Goal: Use online tool/utility: Utilize a website feature to perform a specific function

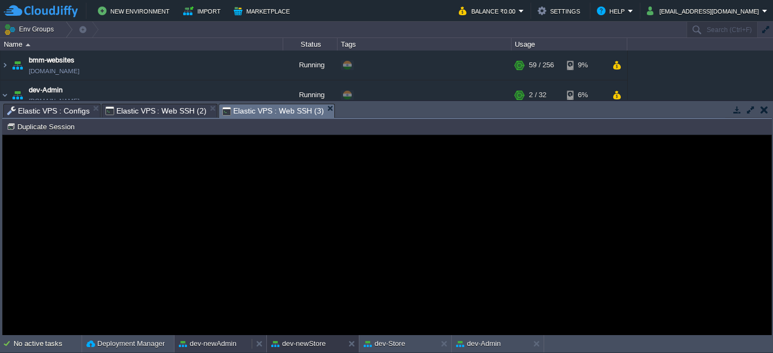
click at [221, 347] on button "dev-newAdmin" at bounding box center [208, 344] width 58 height 11
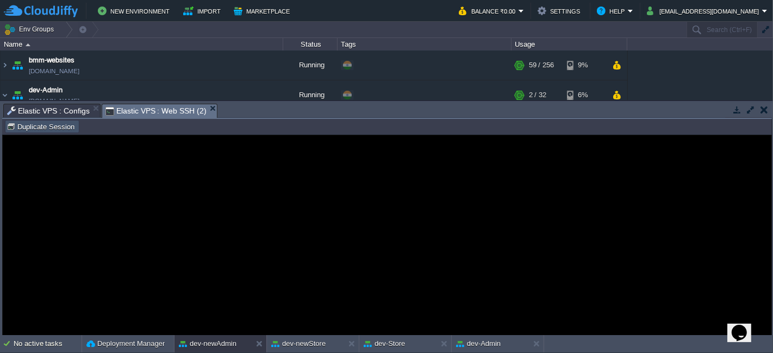
click at [51, 125] on button "Duplicate Session" at bounding box center [42, 127] width 71 height 10
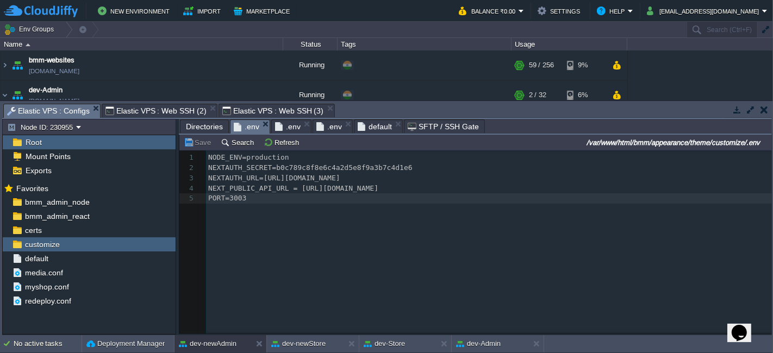
click at [63, 109] on span "Elastic VPS : Configs" at bounding box center [48, 111] width 83 height 14
click at [164, 241] on button "button" at bounding box center [162, 245] width 10 height 10
click at [190, 260] on span "Copy Path" at bounding box center [187, 258] width 33 height 8
type textarea "/var/www/html/bmm/appearance/theme/customize"
type input "#000000"
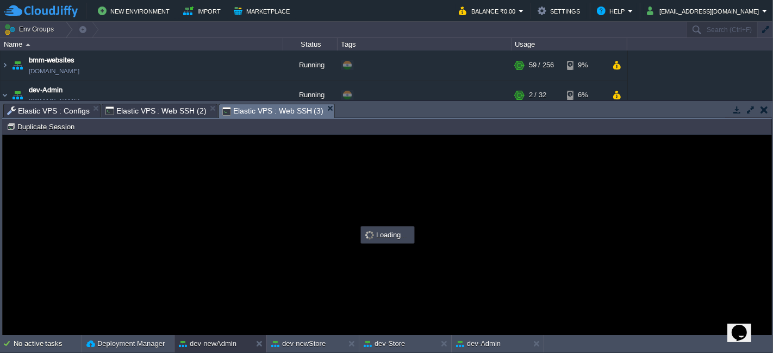
click at [261, 108] on span "Elastic VPS : Web SSH (3)" at bounding box center [272, 111] width 101 height 14
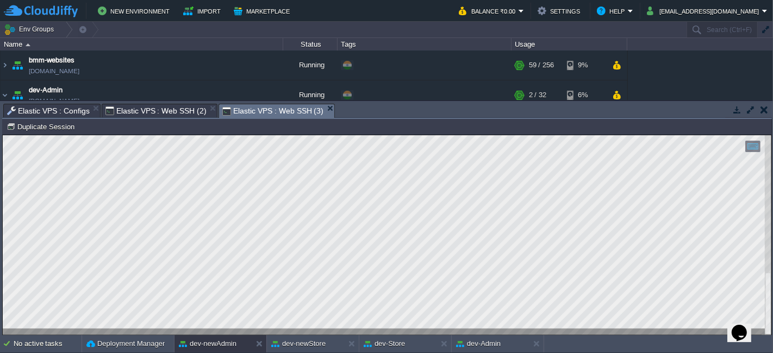
click at [361, 330] on div at bounding box center [387, 235] width 769 height 200
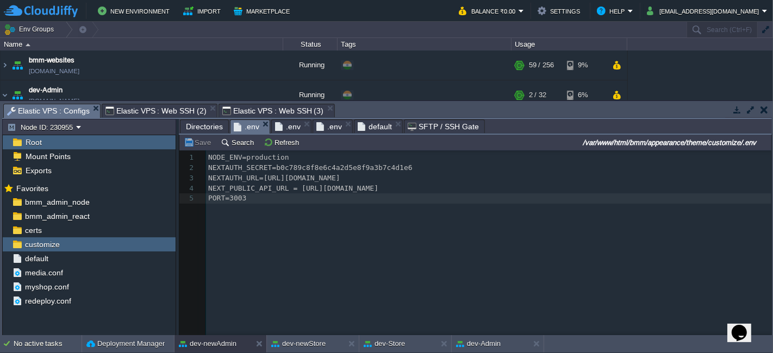
click at [68, 113] on span "Elastic VPS : Configs" at bounding box center [48, 111] width 83 height 14
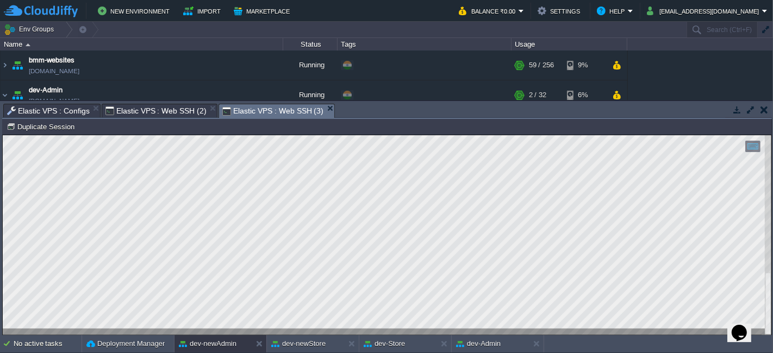
click at [253, 104] on span "Elastic VPS : Web SSH (3)" at bounding box center [272, 111] width 101 height 14
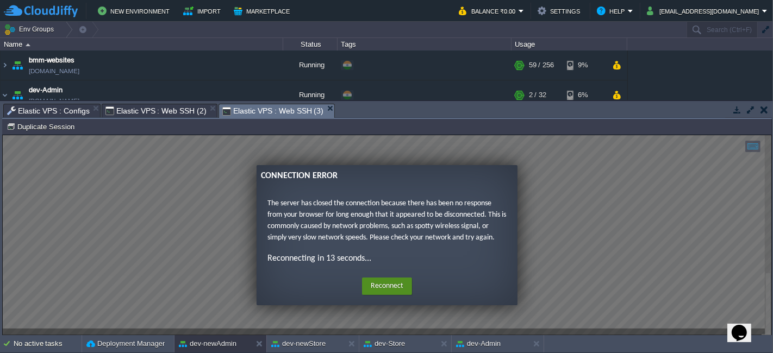
click at [390, 285] on button "Reconnect" at bounding box center [387, 285] width 50 height 17
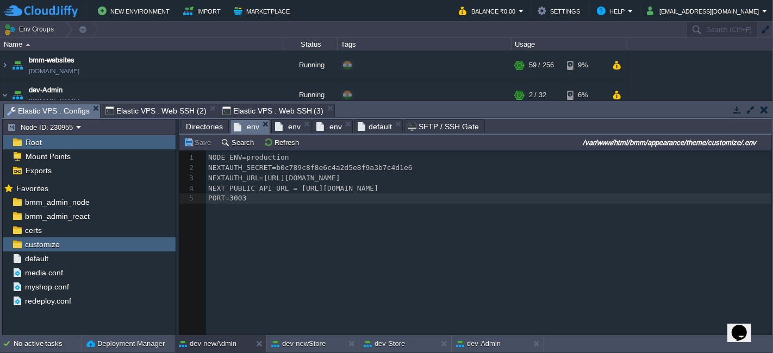
click at [53, 108] on span "Elastic VPS : Configs" at bounding box center [48, 111] width 83 height 14
click at [157, 245] on button "button" at bounding box center [162, 245] width 10 height 10
click at [197, 258] on span "Copy Path" at bounding box center [187, 258] width 33 height 8
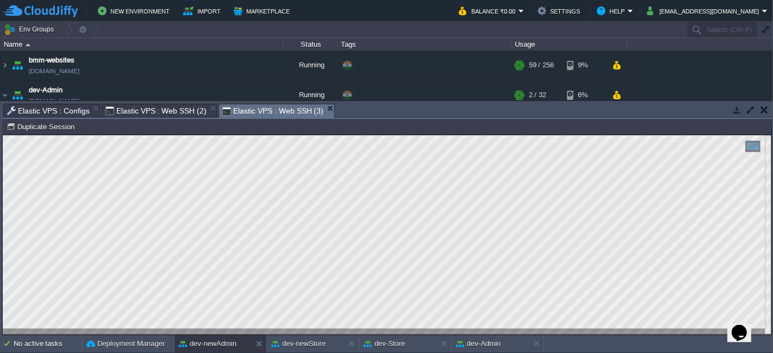
click at [276, 109] on span "Elastic VPS : Web SSH (3)" at bounding box center [272, 111] width 101 height 14
